Goal: Information Seeking & Learning: Learn about a topic

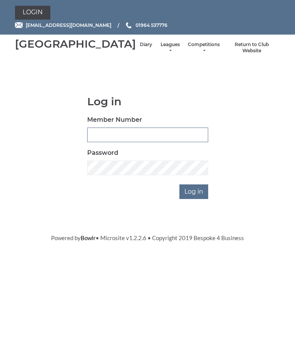
type input "0826"
click at [194, 199] on input "Log in" at bounding box center [193, 191] width 29 height 15
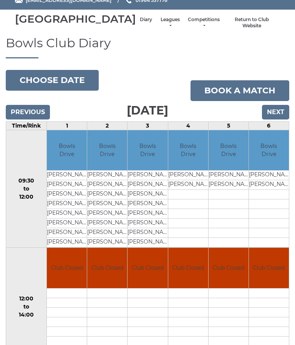
scroll to position [28, 0]
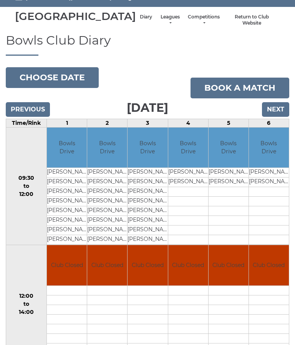
click at [19, 117] on input "Previous" at bounding box center [28, 109] width 44 height 15
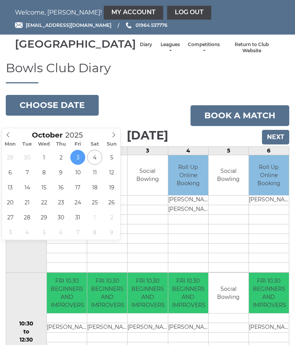
scroll to position [0, 0]
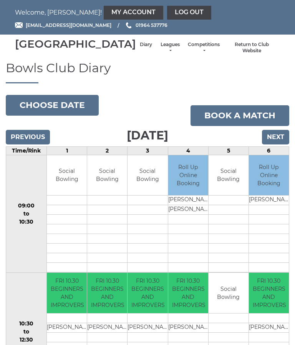
click at [65, 83] on h1 "Bowls Club Diary" at bounding box center [147, 72] width 283 height 22
click at [24, 144] on input "Previous" at bounding box center [28, 137] width 44 height 15
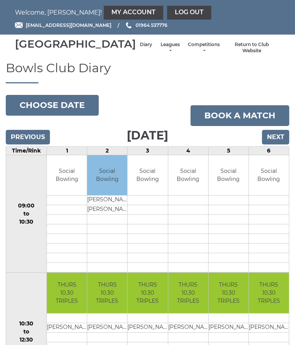
click at [160, 53] on link "Leagues" at bounding box center [170, 47] width 20 height 13
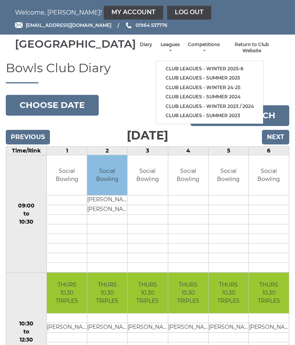
click at [206, 68] on link "Club leagues - Winter 2025-6" at bounding box center [209, 69] width 107 height 10
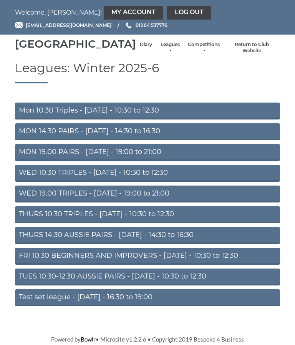
click at [188, 221] on link "THURS 10.30 TRIPLES - [DATE] - 10:30 to 12:30" at bounding box center [147, 214] width 265 height 17
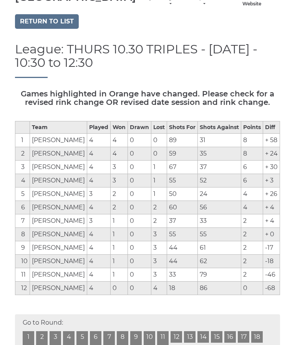
scroll to position [36, 0]
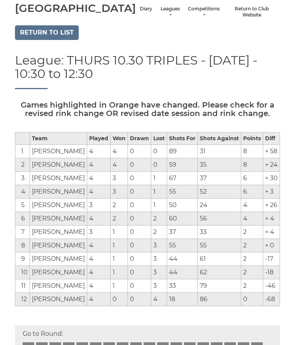
click at [31, 40] on link "Return to list" at bounding box center [47, 32] width 64 height 15
click at [36, 40] on link "Return to list" at bounding box center [47, 32] width 64 height 15
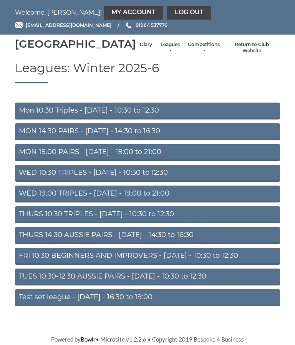
scroll to position [10, 0]
click at [25, 237] on link "THURS 14.30 AUSSIE PAIRS - [DATE] - 14:30 to 16:30" at bounding box center [147, 235] width 265 height 17
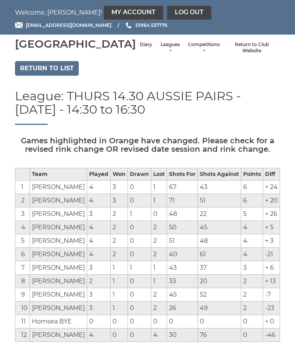
click at [40, 76] on link "Return to list" at bounding box center [47, 68] width 64 height 15
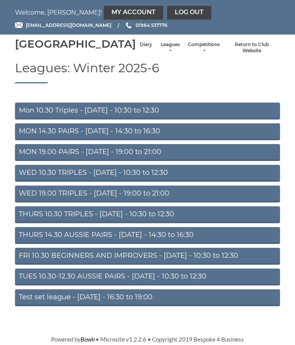
click at [33, 264] on link "FRI 10.30 BEGINNERS AND IMPROVERS - Friday - 10:30 to 12:30" at bounding box center [147, 255] width 265 height 17
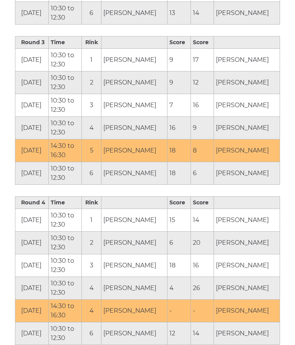
scroll to position [696, 0]
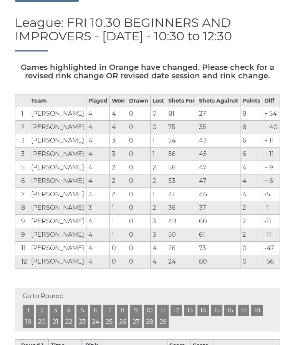
scroll to position [0, 0]
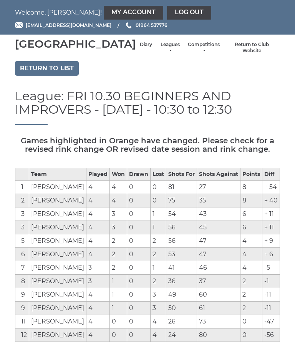
click at [35, 76] on link "Return to list" at bounding box center [47, 68] width 64 height 15
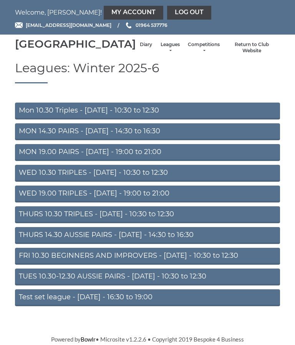
click at [26, 119] on link "Mon 10.30 Triples - Monday - 10:30 to 12:30" at bounding box center [147, 110] width 265 height 17
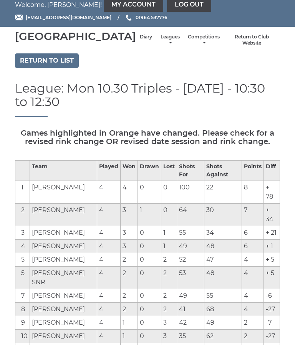
scroll to position [7, 0]
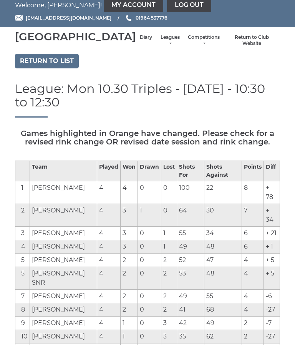
click at [29, 68] on link "Return to list" at bounding box center [47, 61] width 64 height 15
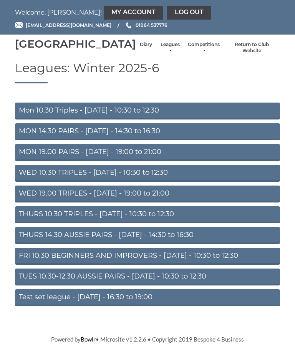
click at [28, 140] on link "MON 14.30 PAIRS - [DATE] - 14:30 to 16:30" at bounding box center [147, 131] width 265 height 17
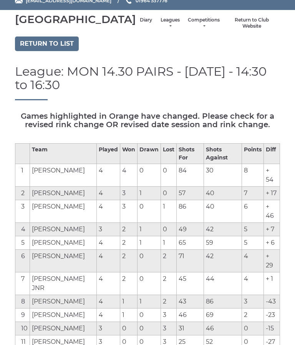
scroll to position [25, 0]
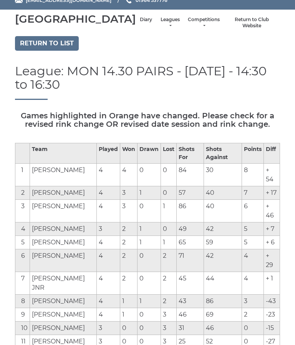
click at [30, 50] on link "Return to list" at bounding box center [47, 43] width 64 height 15
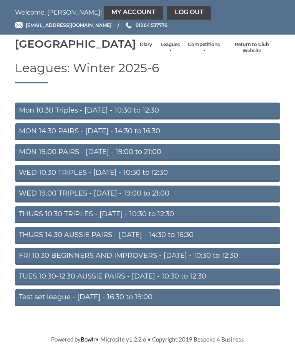
click at [27, 161] on link "MON 19.00 PAIRS - [DATE] - 19:00 to 21:00" at bounding box center [147, 152] width 265 height 17
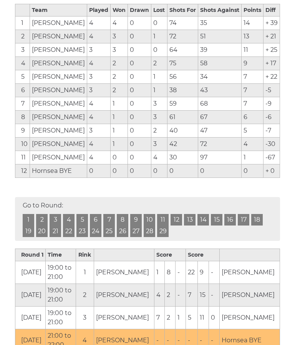
scroll to position [163, 0]
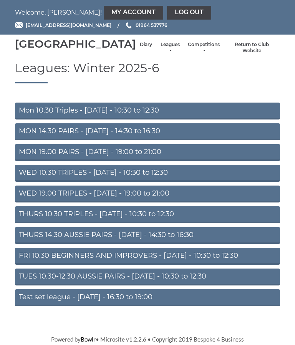
click at [21, 181] on link "WED 10.30 TRIPLES - Wednesday - 10:30 to 12:30" at bounding box center [147, 173] width 265 height 17
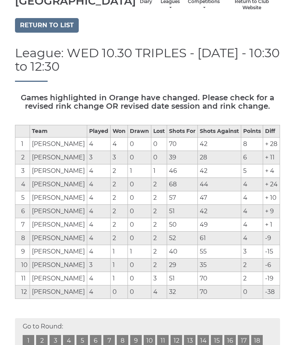
scroll to position [41, 0]
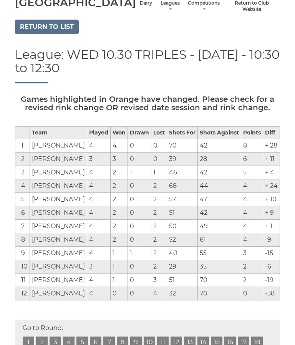
click at [36, 34] on link "Return to list" at bounding box center [47, 27] width 64 height 15
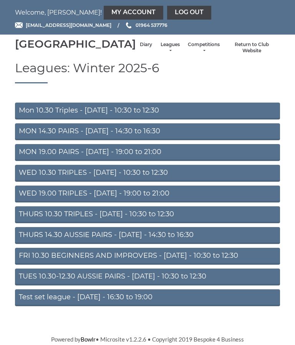
scroll to position [9, 0]
click at [26, 196] on link "WED 19.00 TRIPLES - [DATE] - 19:00 to 21:00" at bounding box center [147, 193] width 265 height 17
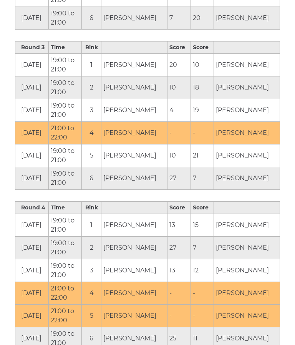
scroll to position [689, 0]
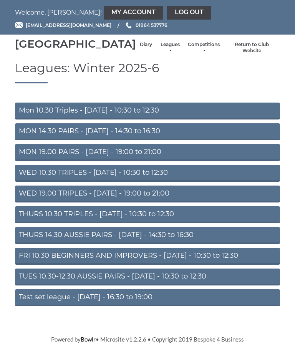
scroll to position [9, 0]
click at [25, 279] on link "TUES 10.30-12.30 AUSSIE PAIRS - [DATE] - 10:30 to 12:30" at bounding box center [147, 276] width 265 height 17
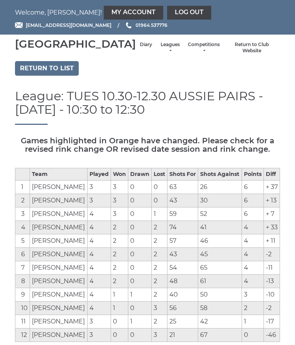
click at [36, 76] on link "Return to list" at bounding box center [47, 68] width 64 height 15
click at [46, 76] on link "Return to list" at bounding box center [47, 68] width 64 height 15
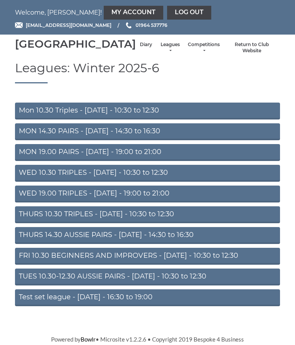
click at [140, 48] on link "Diary" at bounding box center [146, 44] width 12 height 7
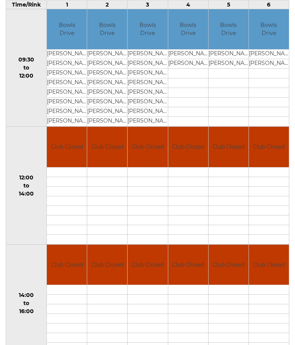
scroll to position [143, 0]
